Goal: Communication & Community: Answer question/provide support

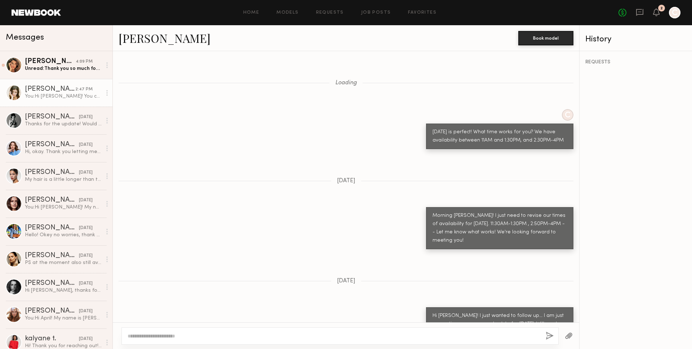
scroll to position [526, 0]
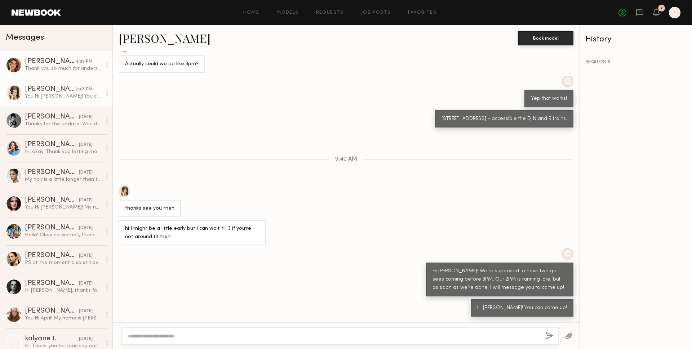
scroll to position [232, 0]
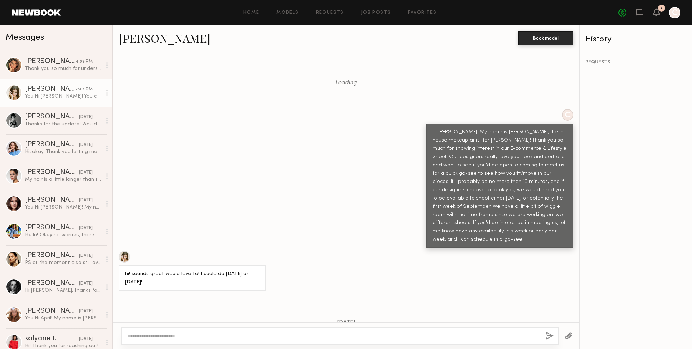
scroll to position [581, 0]
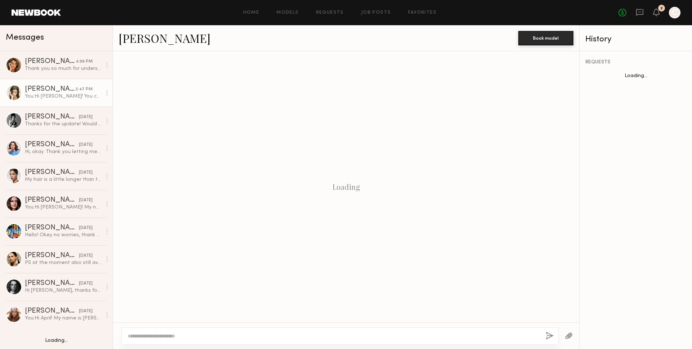
scroll to position [232, 0]
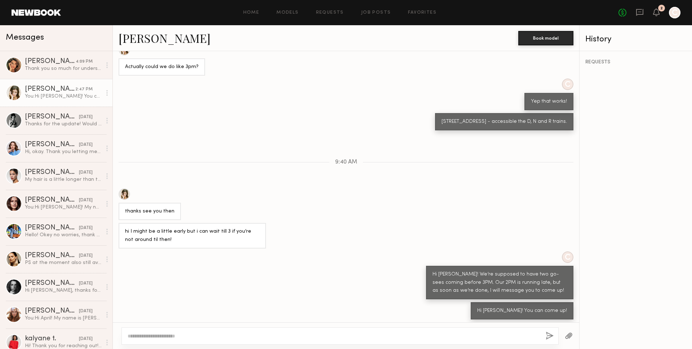
scroll to position [581, 0]
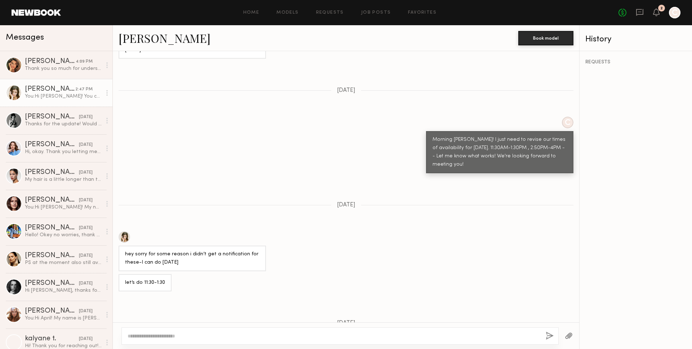
scroll to position [581, 0]
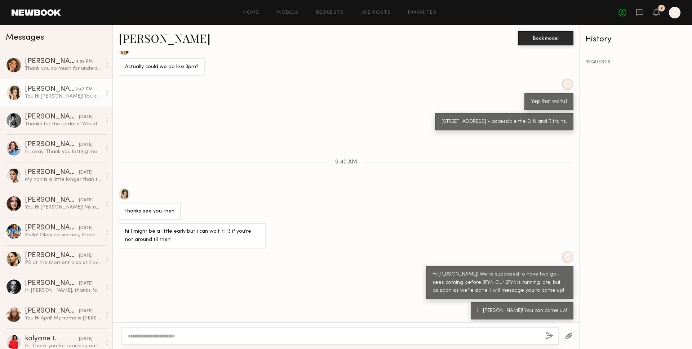
scroll to position [581, 0]
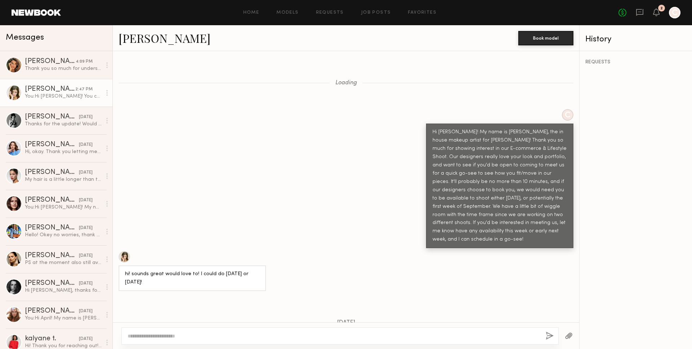
scroll to position [581, 0]
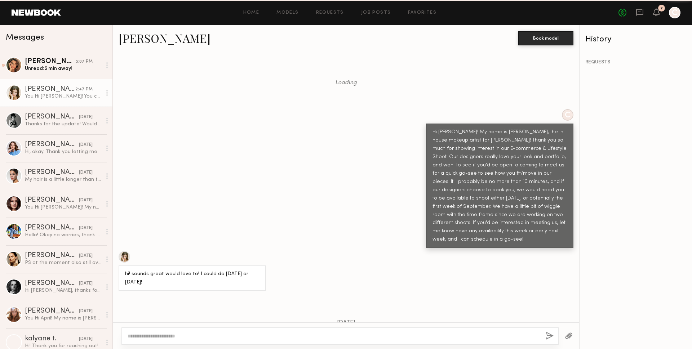
scroll to position [581, 0]
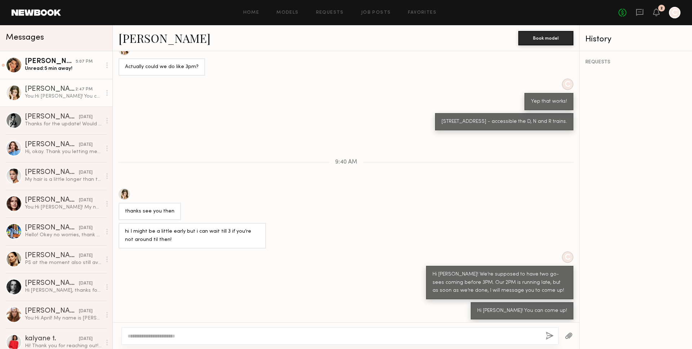
click at [61, 70] on div "Unread: 5 min away!" at bounding box center [63, 68] width 77 height 7
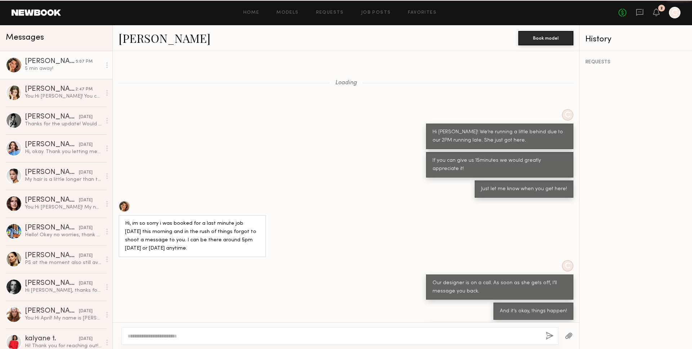
scroll to position [99, 0]
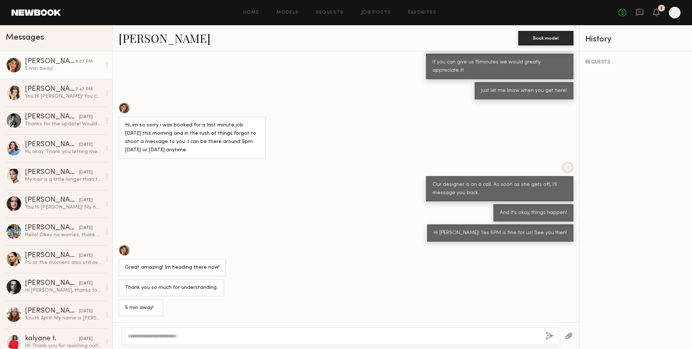
click at [168, 334] on textarea at bounding box center [334, 336] width 412 height 7
type textarea "**********"
click at [549, 335] on button "button" at bounding box center [550, 336] width 8 height 9
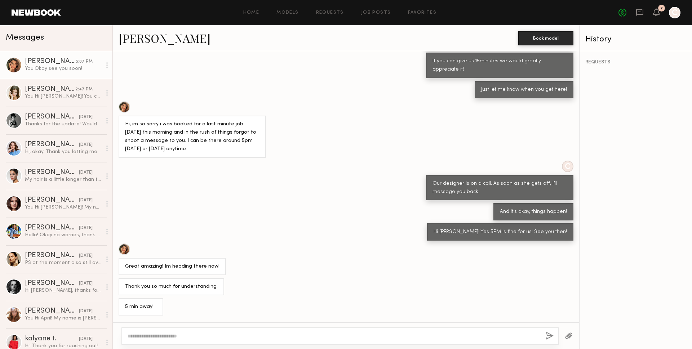
scroll to position [176, 0]
